Goal: Transaction & Acquisition: Purchase product/service

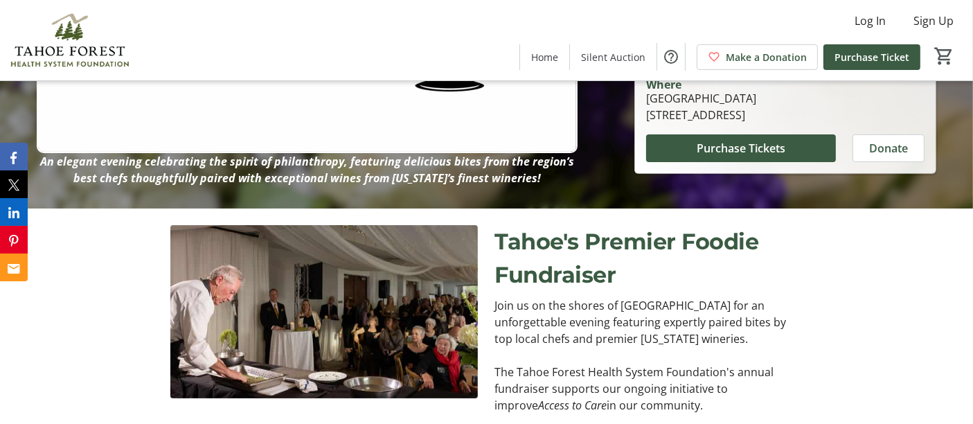
scroll to position [222, 0]
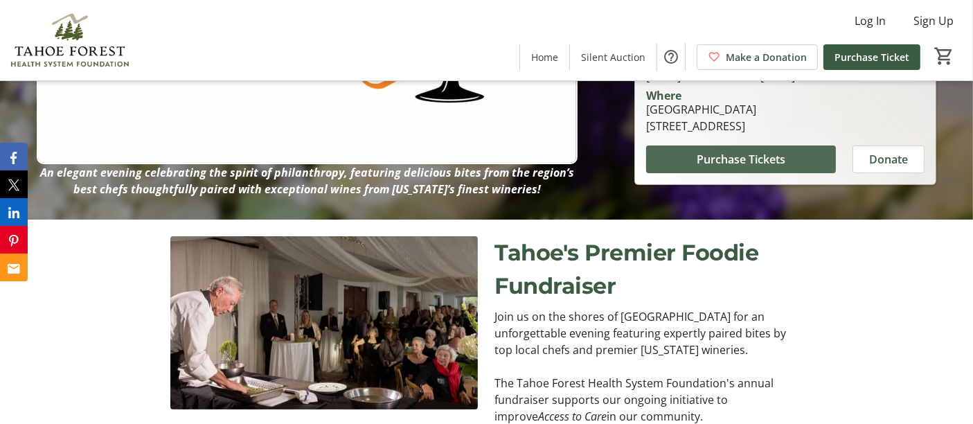
click at [721, 163] on span "Purchase Tickets" at bounding box center [741, 159] width 89 height 17
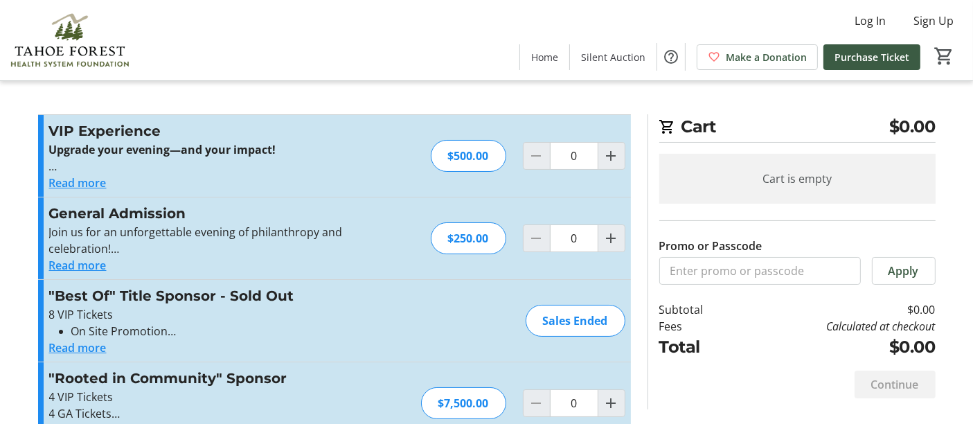
click at [86, 181] on button "Read more" at bounding box center [78, 183] width 58 height 17
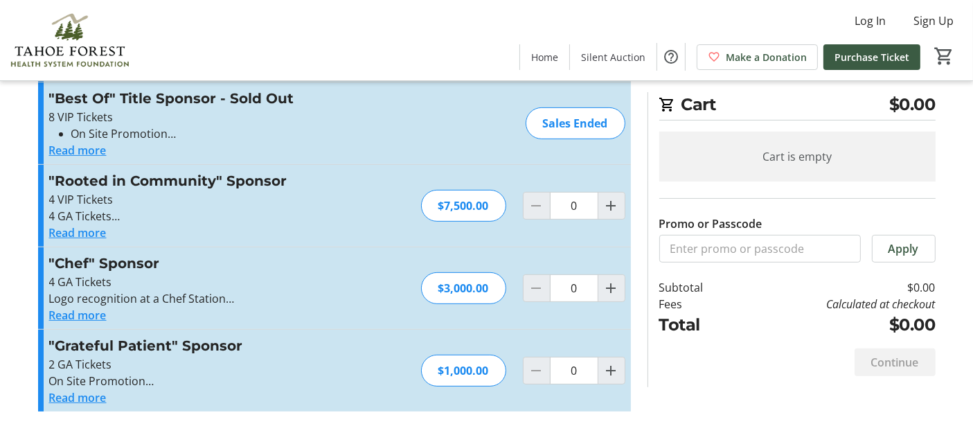
scroll to position [515, 0]
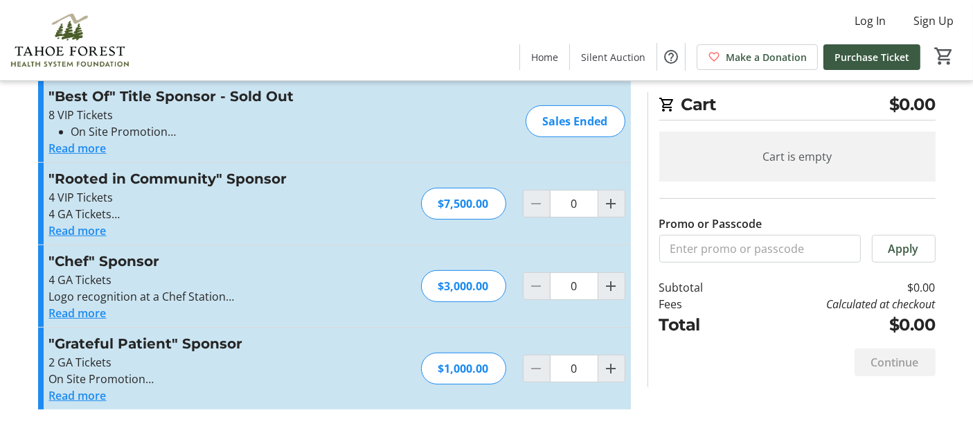
click at [71, 391] on button "Read more" at bounding box center [78, 395] width 58 height 17
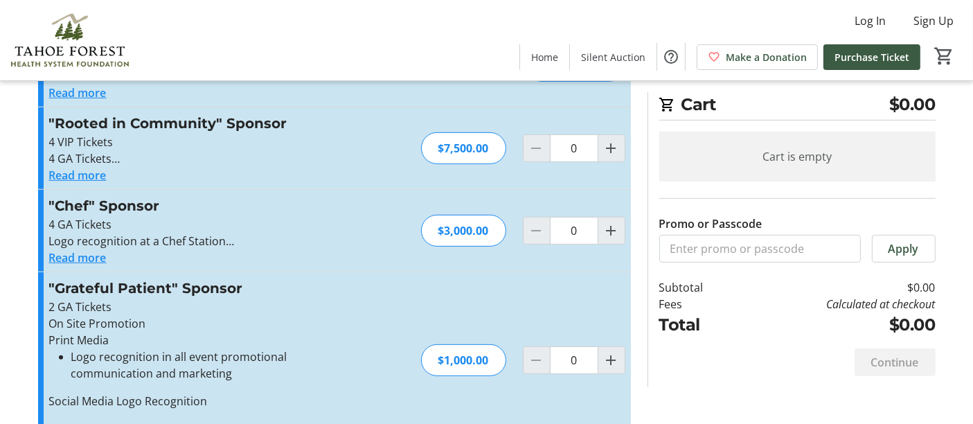
scroll to position [610, 0]
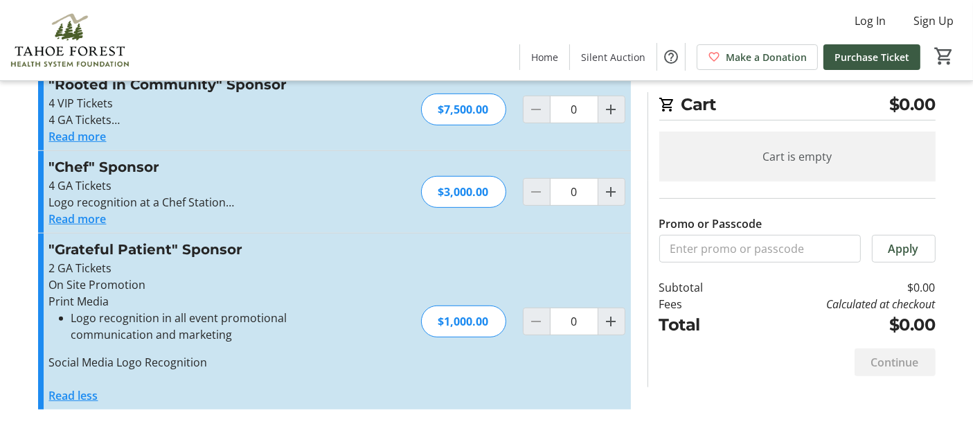
click at [613, 321] on mat-icon "Increment by one" at bounding box center [611, 321] width 17 height 17
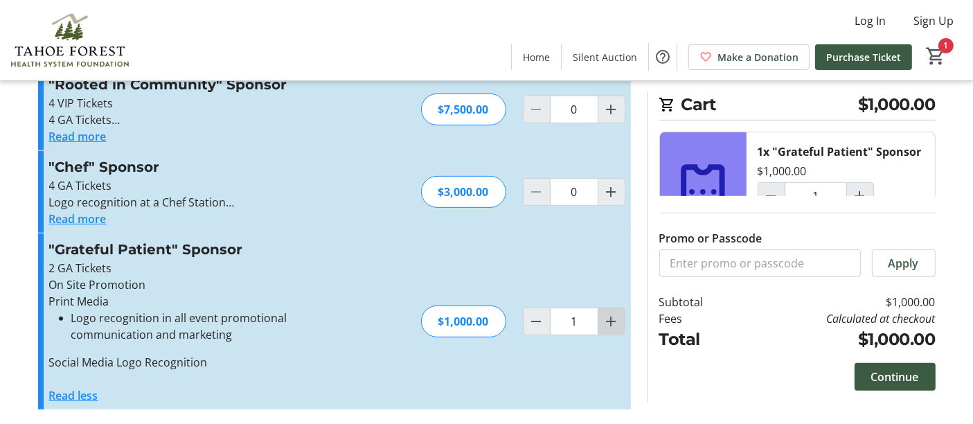
click at [613, 321] on mat-icon "Increment by one" at bounding box center [611, 321] width 17 height 17
type input "2"
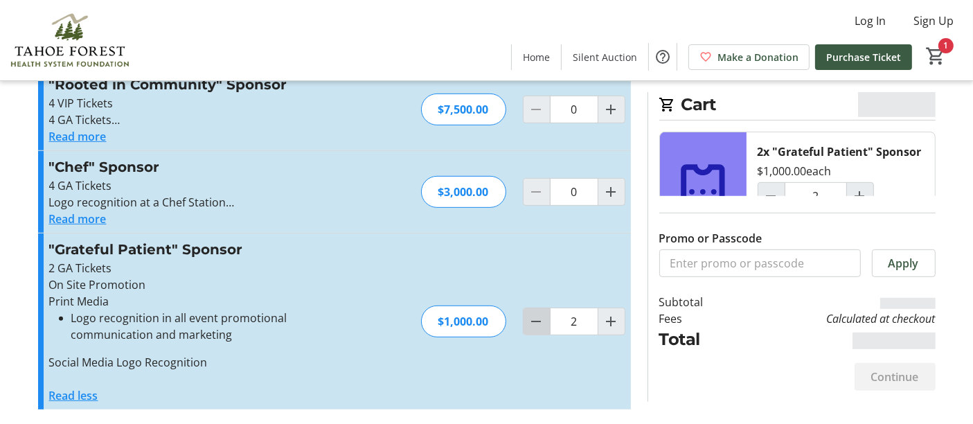
click at [537, 315] on mat-icon "Decrement by one" at bounding box center [537, 321] width 17 height 17
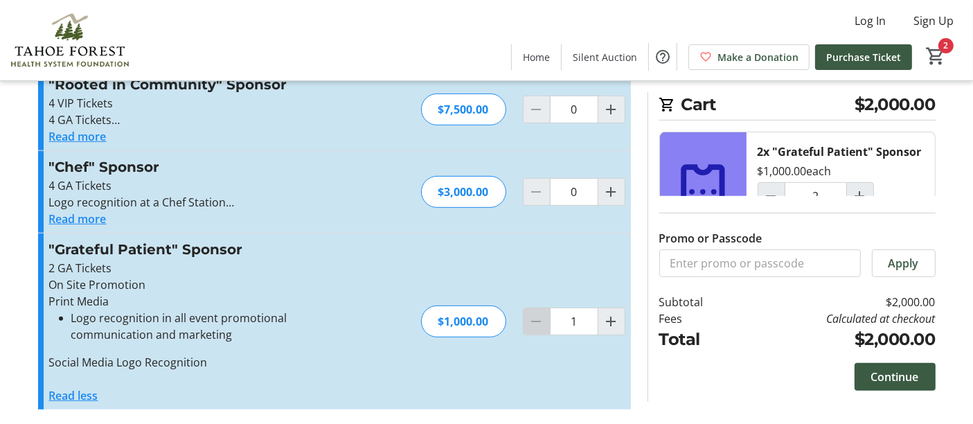
type input "0"
